Goal: Information Seeking & Learning: Learn about a topic

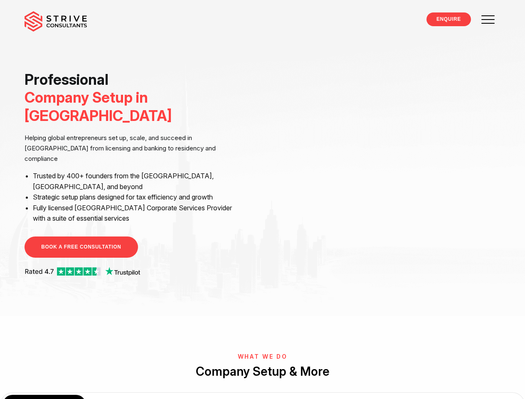
click at [262, 156] on div "Professional Company Setup in [GEOGRAPHIC_DATA] Helping global entrepreneurs se…" at bounding box center [262, 175] width 488 height 208
click at [262, 393] on div "COMPANY FORMATION Residency Services Regional Directors Tax Registration Accoun…" at bounding box center [263, 405] width 526 height 25
click at [44, 395] on div "COMPANY FORMATION" at bounding box center [43, 405] width 83 height 20
click at [132, 395] on div "Residency Services" at bounding box center [131, 405] width 83 height 20
click at [219, 395] on div "Regional Directors" at bounding box center [219, 405] width 83 height 20
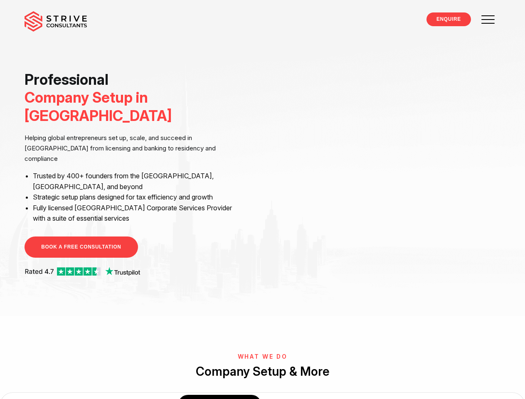
click at [307, 395] on div "Tax Registration" at bounding box center [306, 405] width 83 height 20
click at [395, 395] on div "Accounting" at bounding box center [394, 405] width 83 height 20
click at [482, 395] on div "Business Banking" at bounding box center [482, 405] width 83 height 20
